Goal: Information Seeking & Learning: Learn about a topic

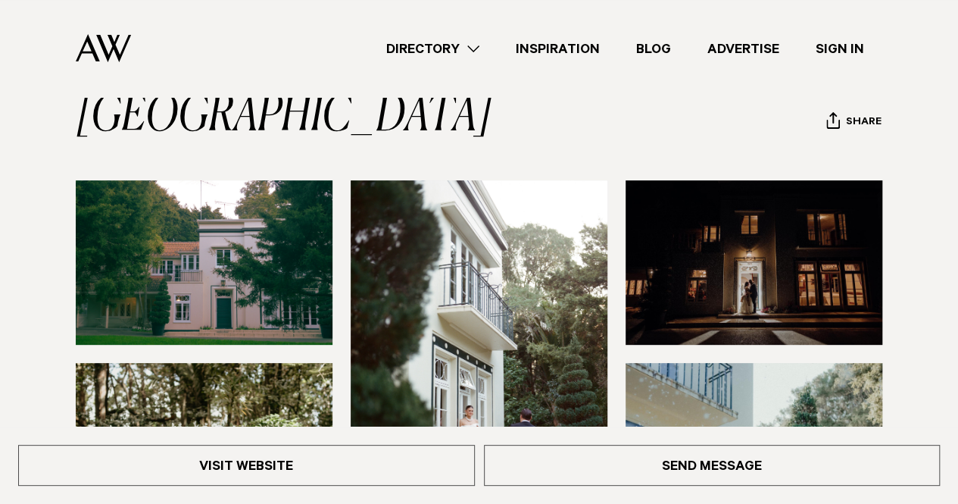
scroll to position [145, 0]
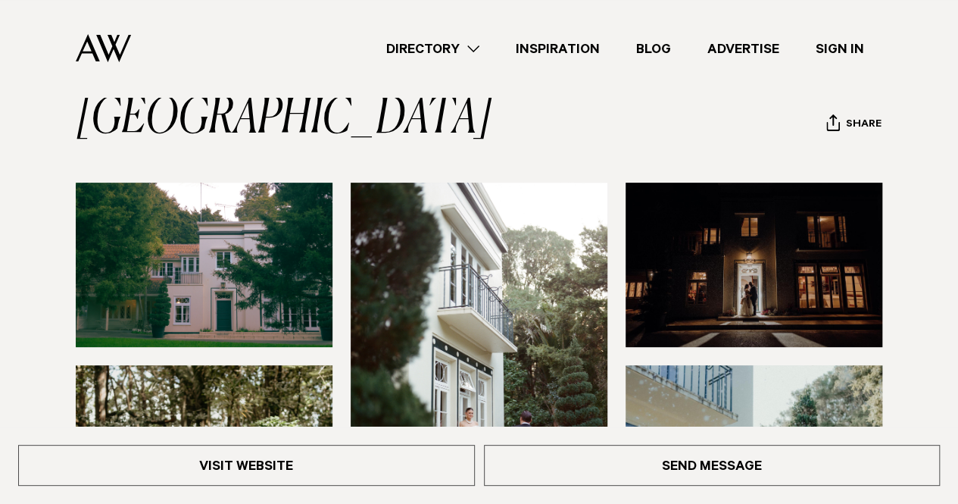
click at [223, 231] on img at bounding box center [204, 265] width 257 height 164
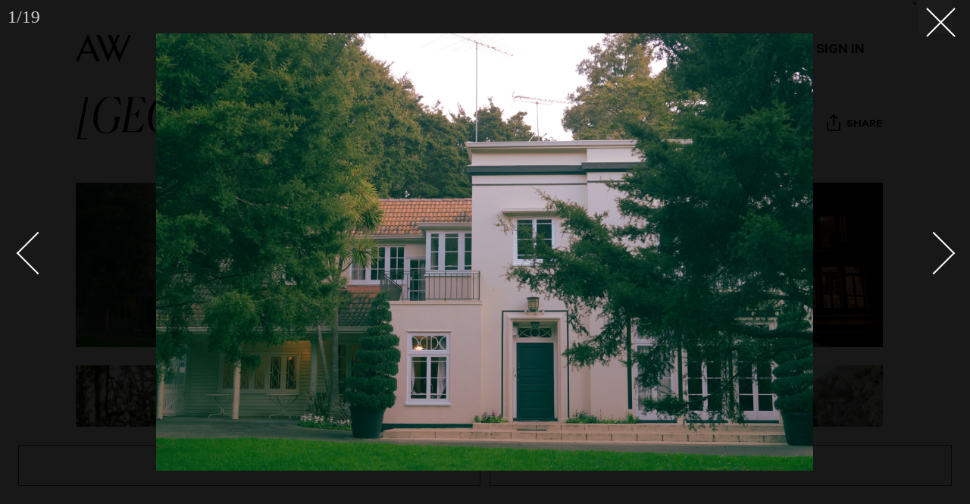
click at [942, 257] on div "Next slide" at bounding box center [933, 252] width 43 height 43
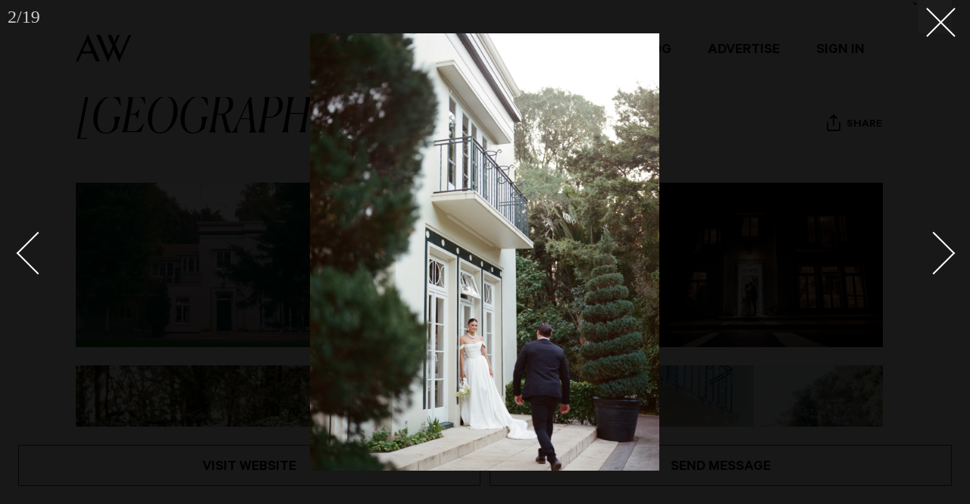
click at [940, 257] on div "Next slide" at bounding box center [933, 252] width 43 height 43
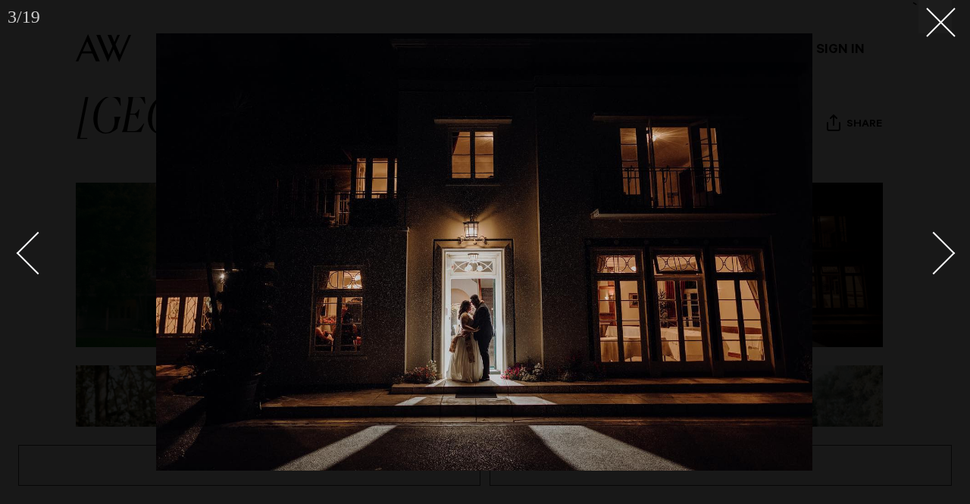
click at [940, 257] on div "Next slide" at bounding box center [933, 252] width 43 height 43
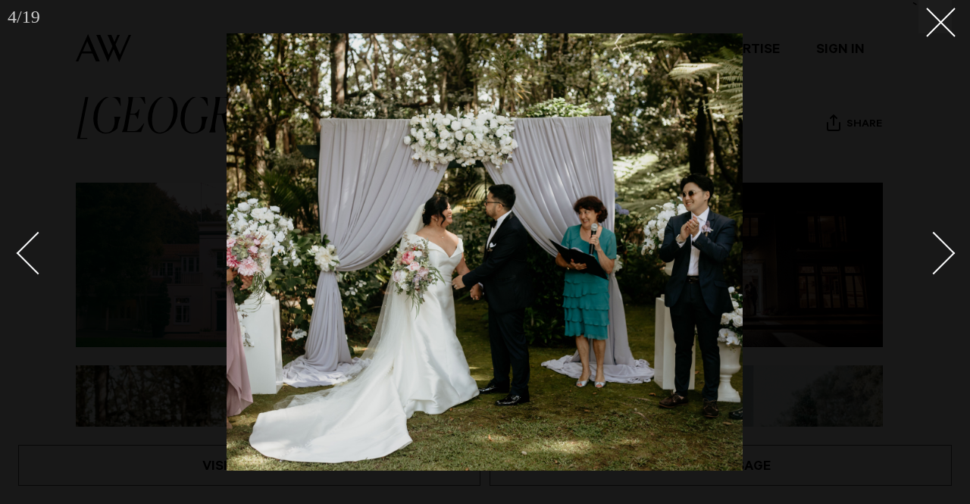
click at [940, 255] on div "Next slide" at bounding box center [933, 252] width 43 height 43
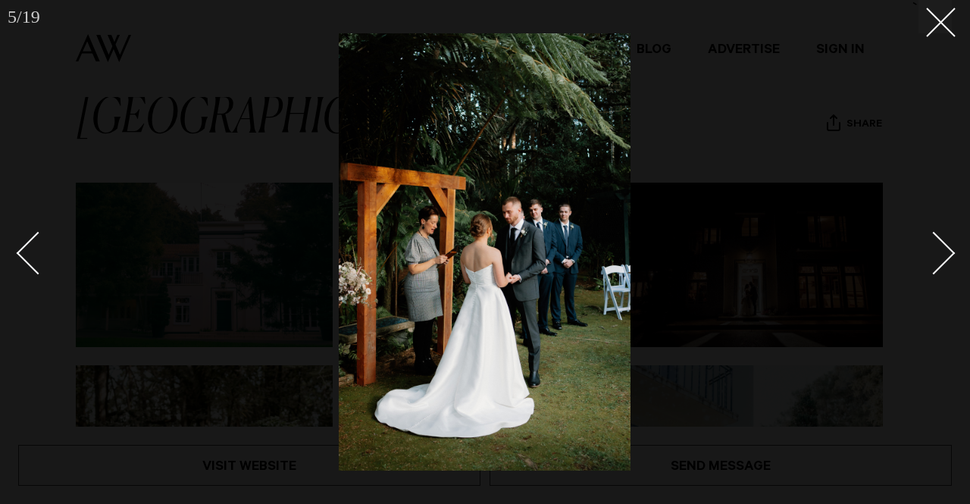
click at [940, 255] on div "Next slide" at bounding box center [933, 252] width 43 height 43
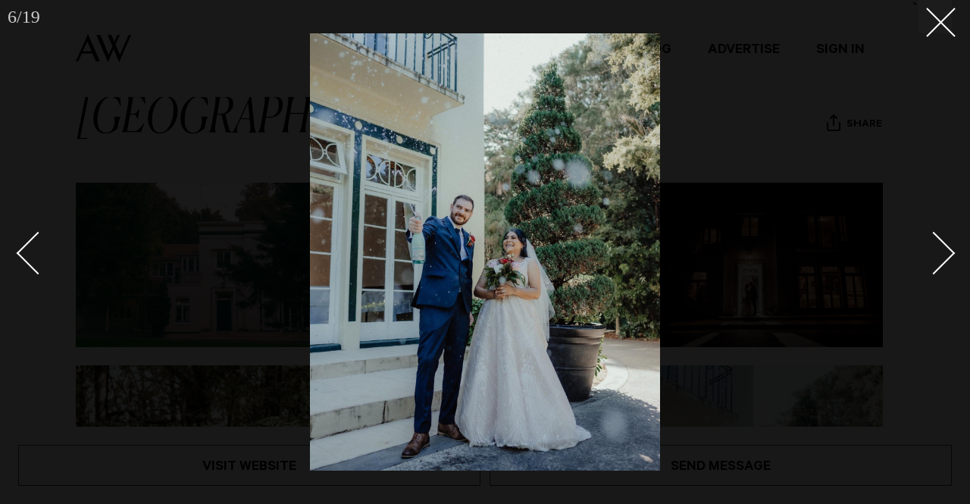
click at [930, 258] on div "Next slide" at bounding box center [933, 252] width 43 height 43
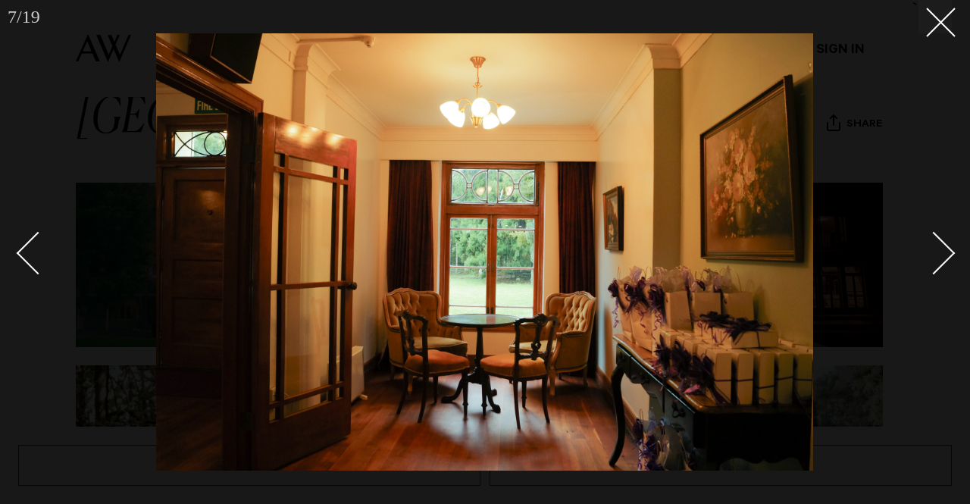
click at [930, 258] on div "Next slide" at bounding box center [933, 252] width 43 height 43
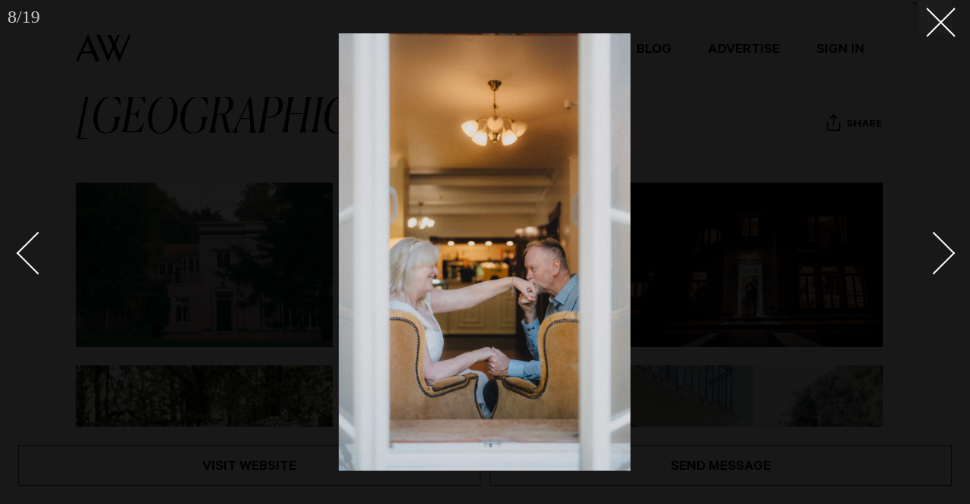
click at [930, 258] on div "Next slide" at bounding box center [933, 252] width 43 height 43
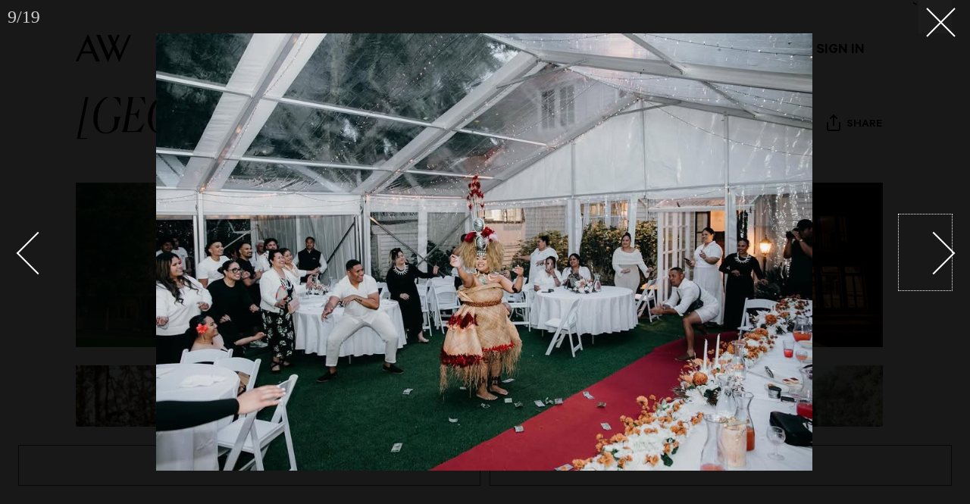
click at [920, 252] on div "Next slide" at bounding box center [933, 252] width 43 height 43
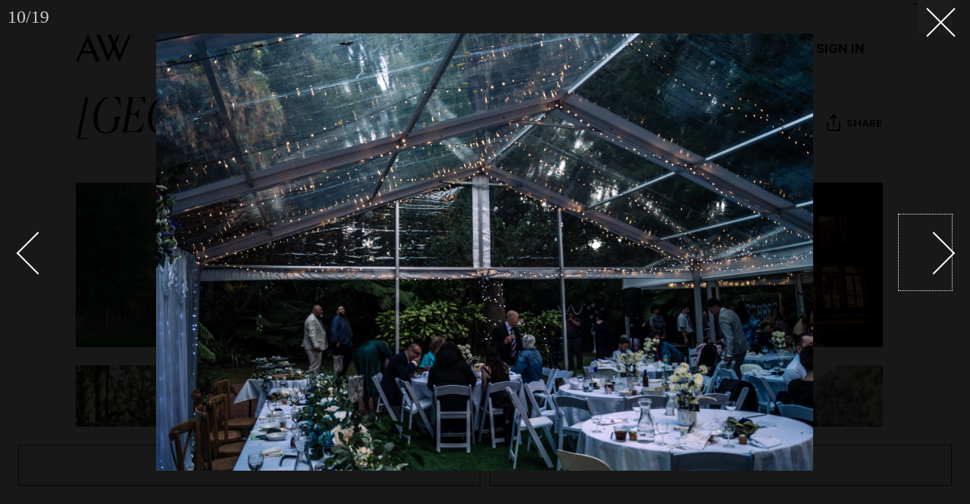
click at [920, 252] on div "Next slide" at bounding box center [933, 252] width 43 height 43
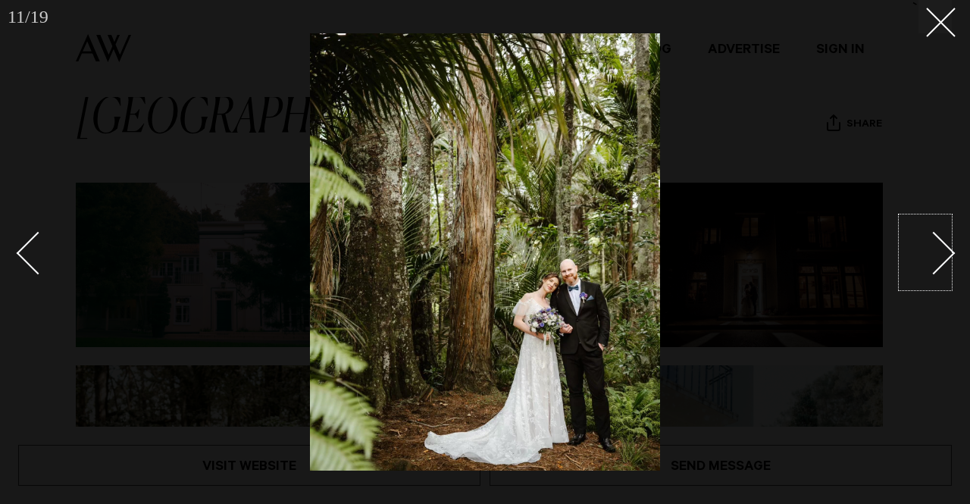
click at [917, 252] on div "Next slide" at bounding box center [933, 252] width 43 height 43
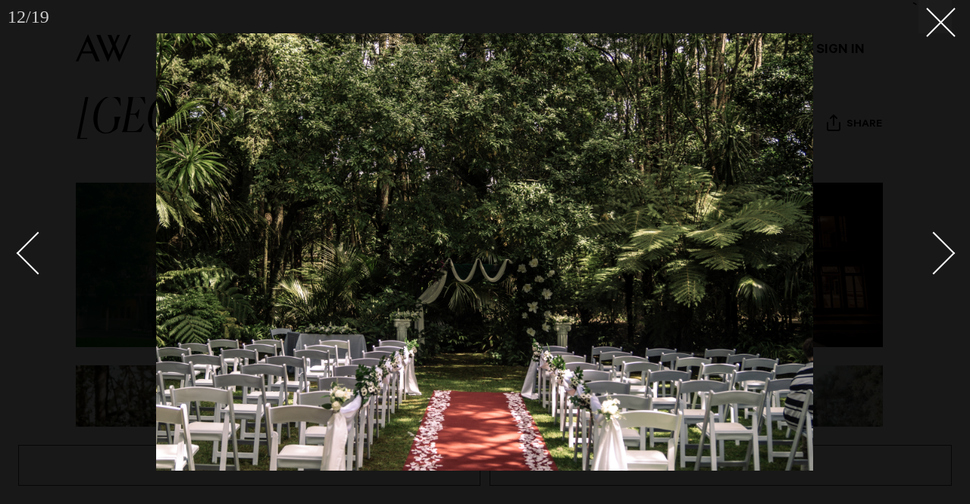
click at [908, 256] on link at bounding box center [925, 252] width 53 height 76
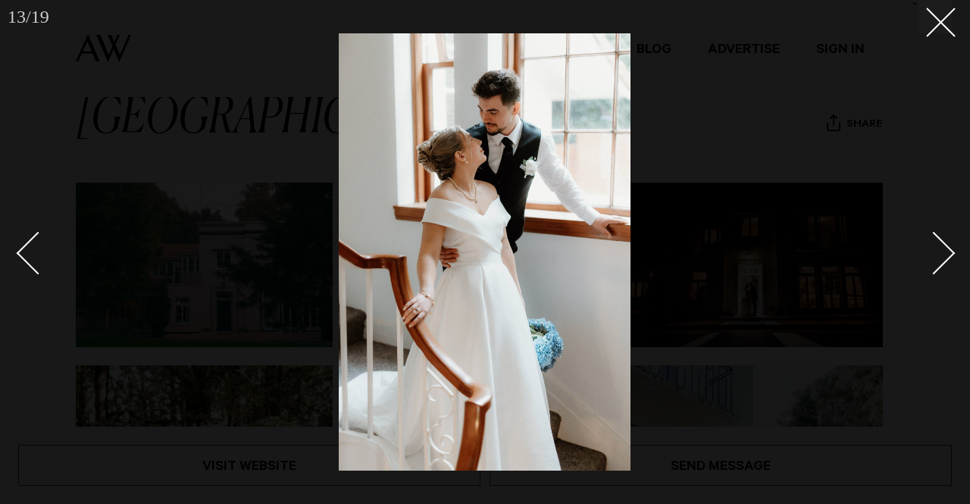
click at [908, 256] on link at bounding box center [925, 252] width 53 height 76
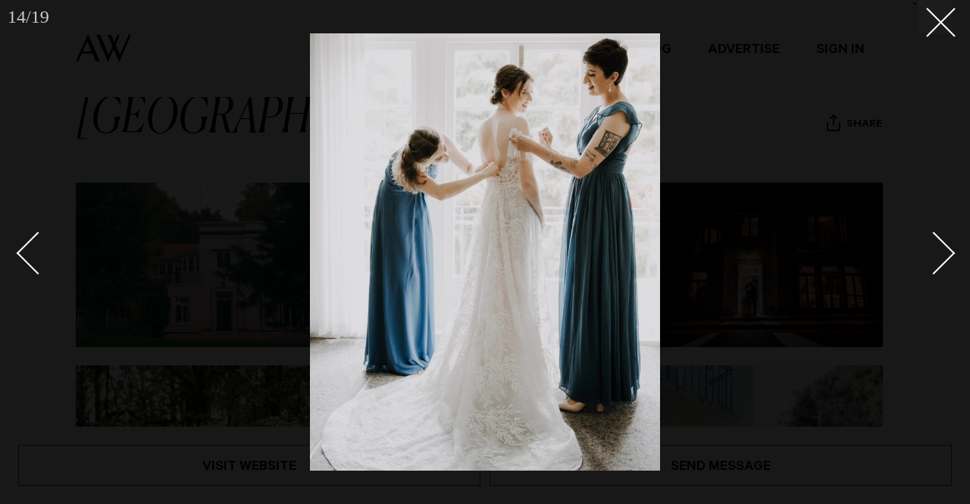
click at [902, 258] on link at bounding box center [925, 252] width 53 height 76
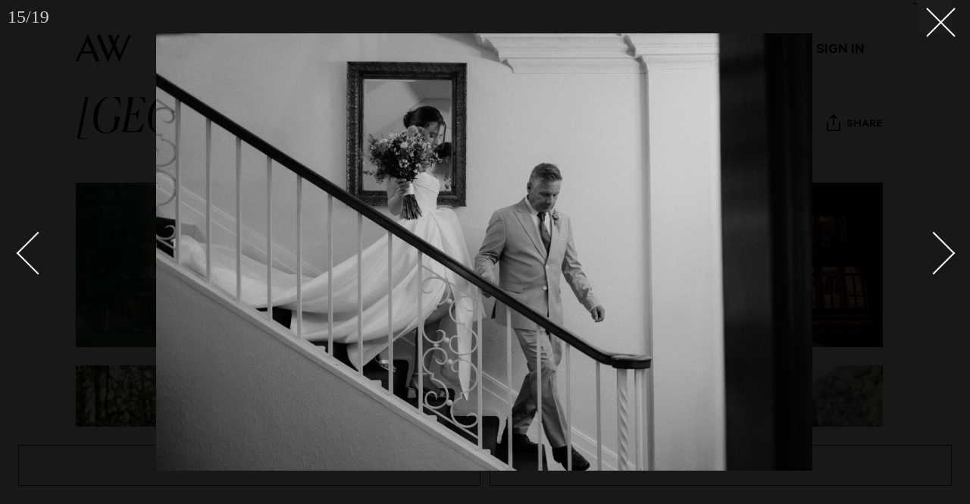
click at [901, 258] on link at bounding box center [925, 252] width 53 height 76
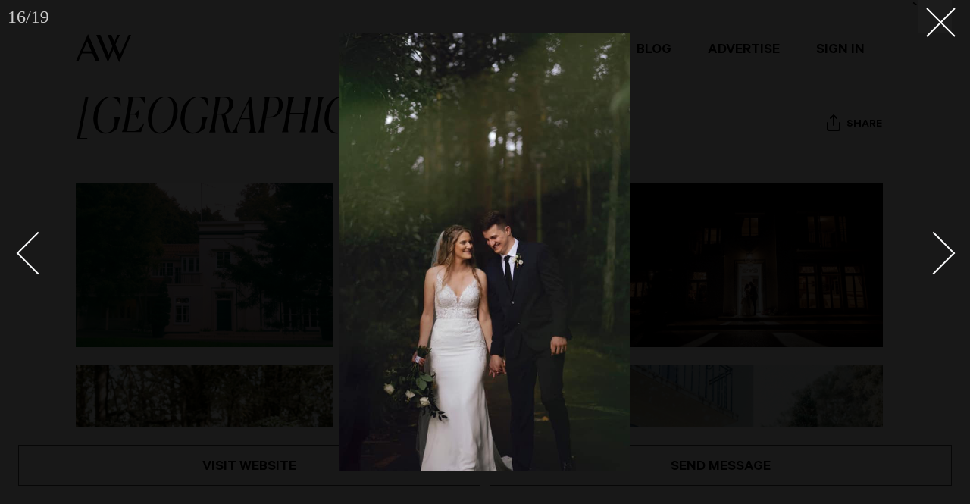
click at [901, 258] on link at bounding box center [925, 252] width 53 height 76
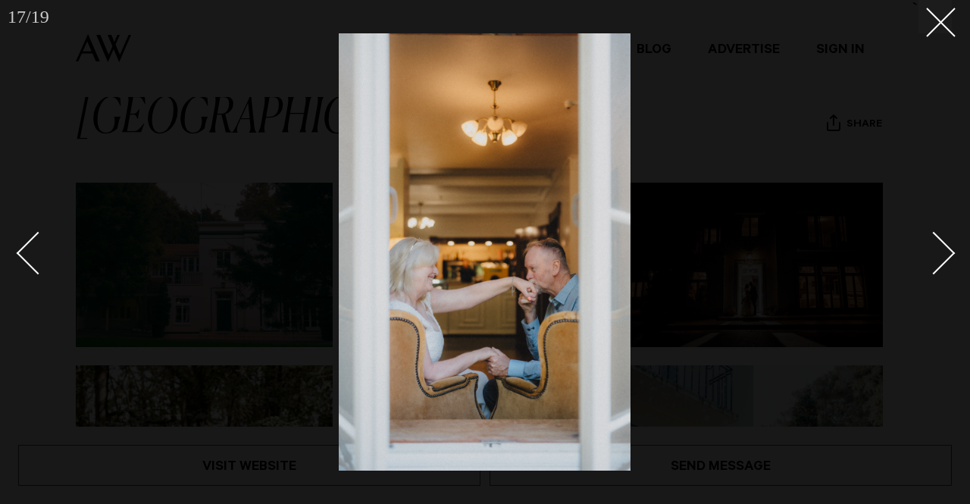
click at [901, 258] on link at bounding box center [925, 252] width 53 height 76
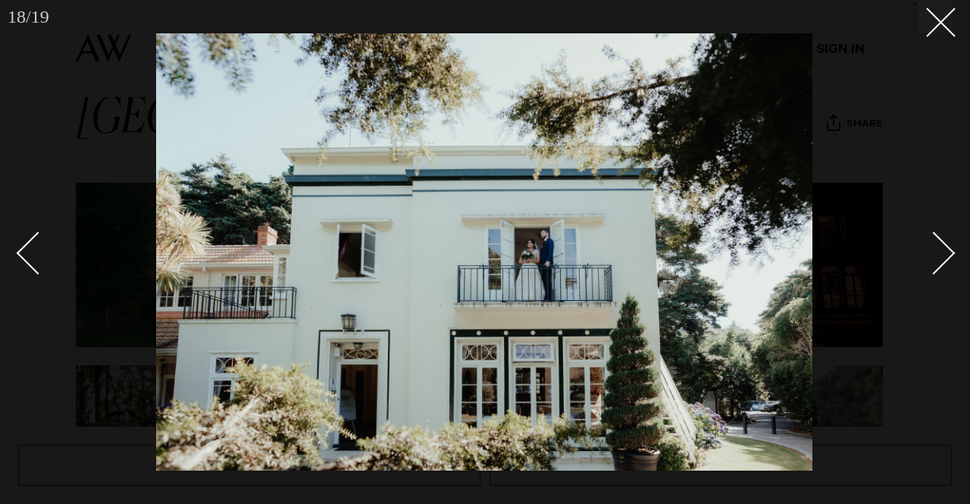
click at [901, 258] on link at bounding box center [925, 252] width 53 height 76
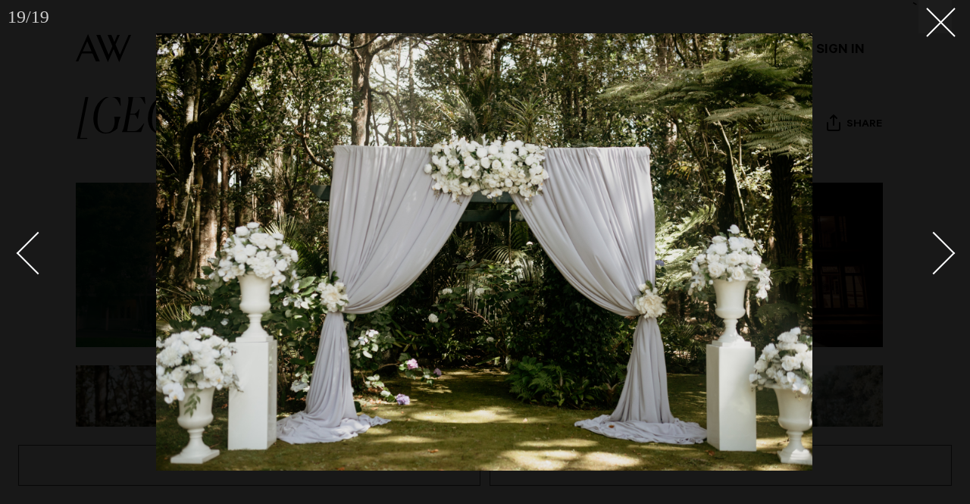
click at [901, 258] on link at bounding box center [925, 252] width 53 height 76
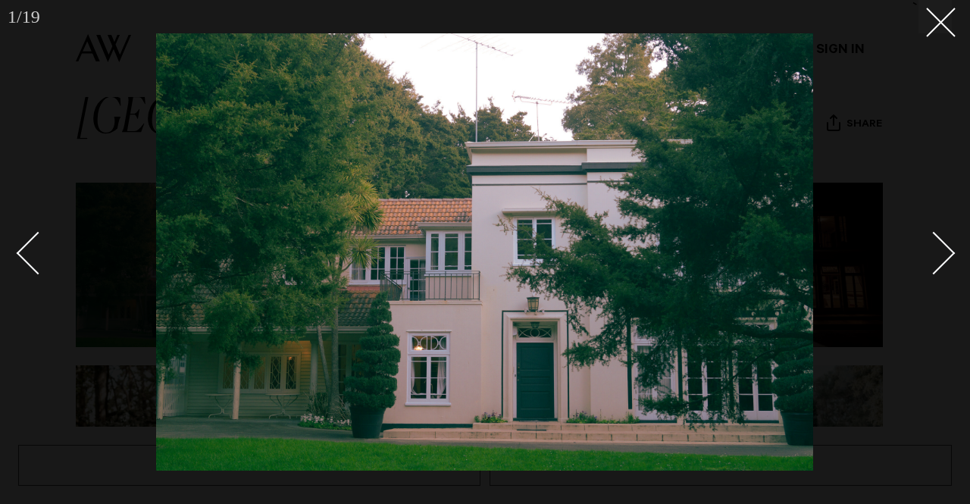
click at [901, 258] on link at bounding box center [925, 252] width 53 height 76
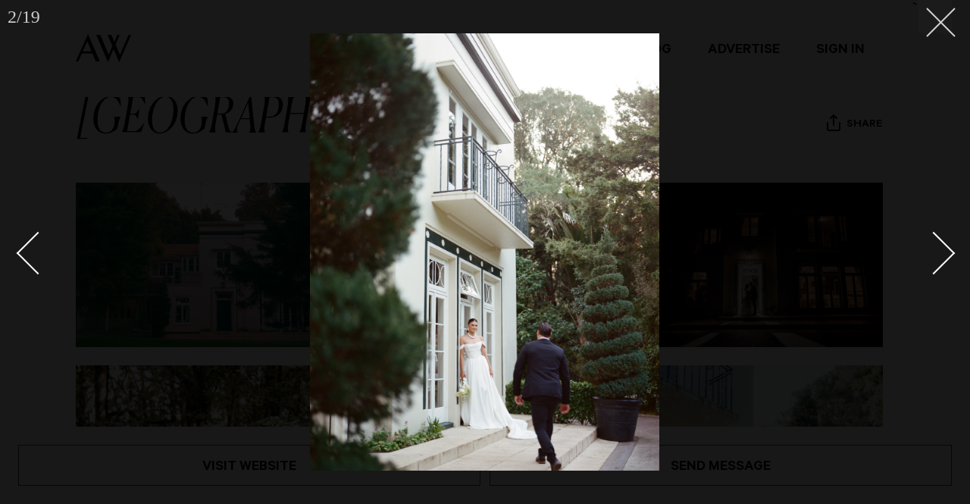
click at [934, 11] on icon at bounding box center [935, 17] width 18 height 18
